Goal: Task Accomplishment & Management: Manage account settings

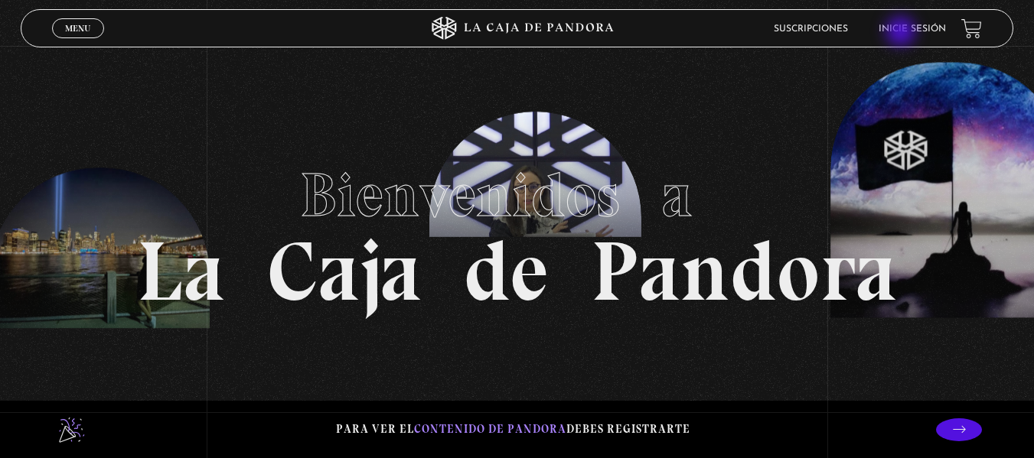
click at [902, 33] on link "Inicie sesión" at bounding box center [912, 28] width 67 height 9
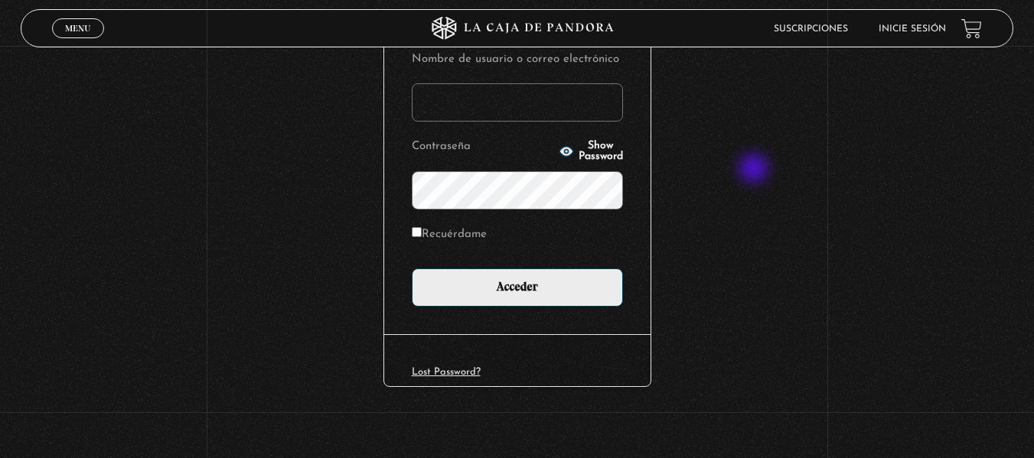
scroll to position [207, 0]
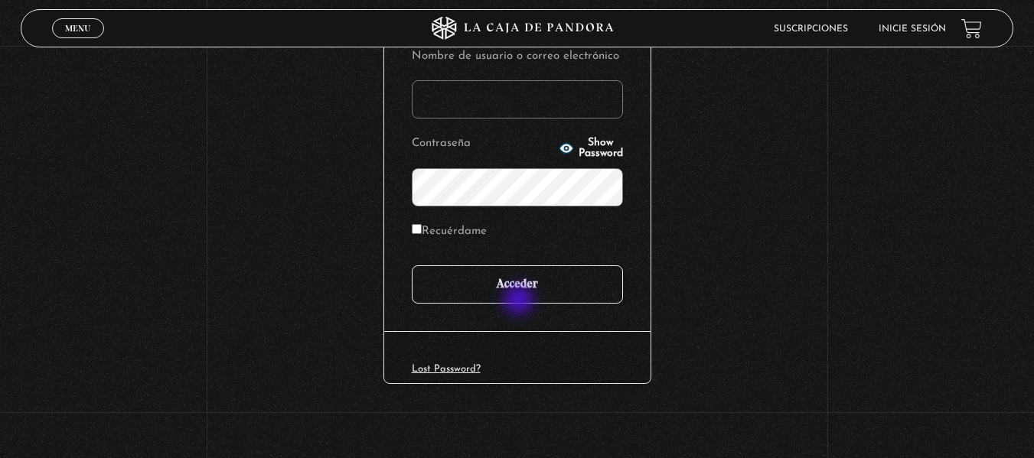
type input "fiogonza9.fg@gmail.com"
click at [520, 302] on input "Acceder" at bounding box center [517, 285] width 211 height 38
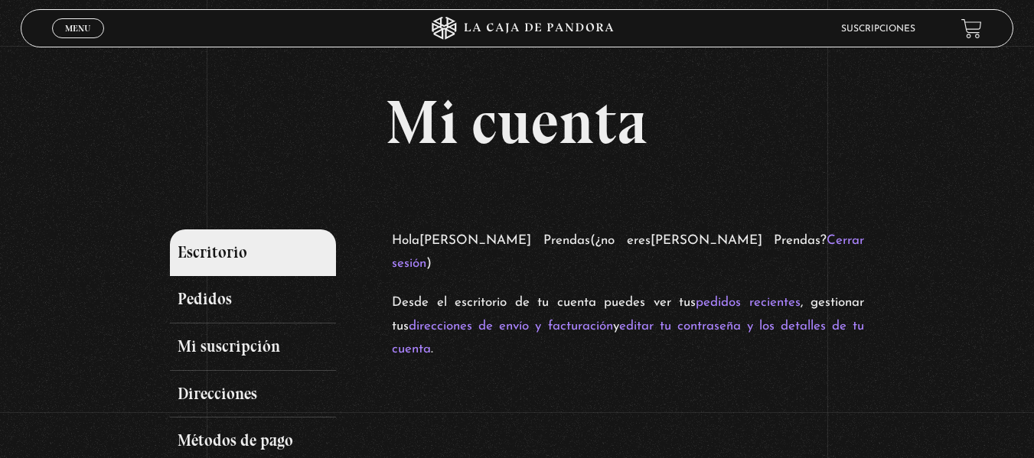
scroll to position [354, 0]
